Goal: Find contact information: Find contact information

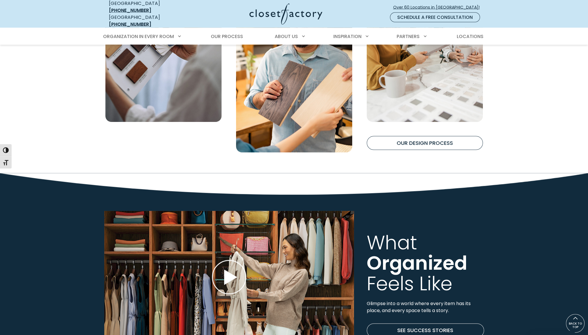
scroll to position [1524, 0]
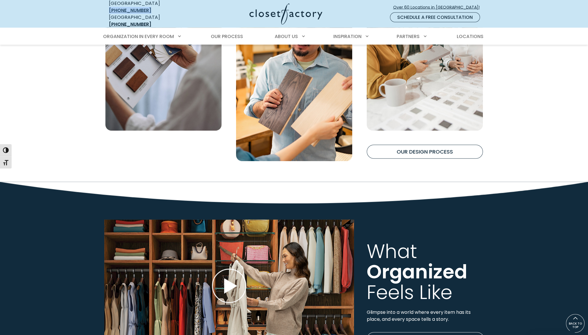
drag, startPoint x: 159, startPoint y: 9, endPoint x: 120, endPoint y: 10, distance: 39.2
click at [120, 10] on div "USA (800) 838-7995" at bounding box center [151, 7] width 84 height 14
copy link "[PHONE_NUMBER]"
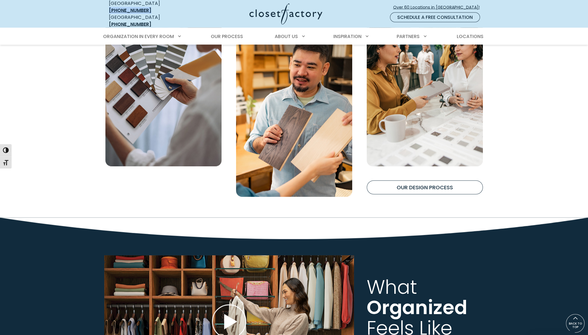
scroll to position [1488, 0]
click at [476, 35] on link "Locations" at bounding box center [469, 36] width 38 height 16
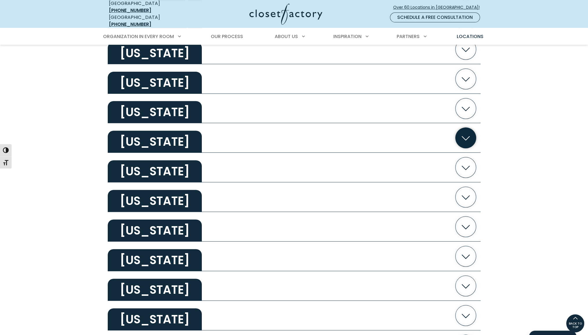
scroll to position [272, 0]
click at [154, 76] on h2 "[US_STATE]" at bounding box center [155, 83] width 94 height 22
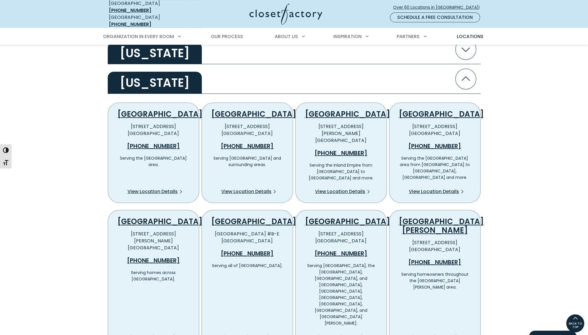
drag, startPoint x: 178, startPoint y: 129, endPoint x: 132, endPoint y: 121, distance: 46.8
click at [132, 123] on p "[STREET_ADDRESS]" at bounding box center [153, 130] width 72 height 14
copy p "[STREET_ADDRESS]"
